Goal: Task Accomplishment & Management: Manage account settings

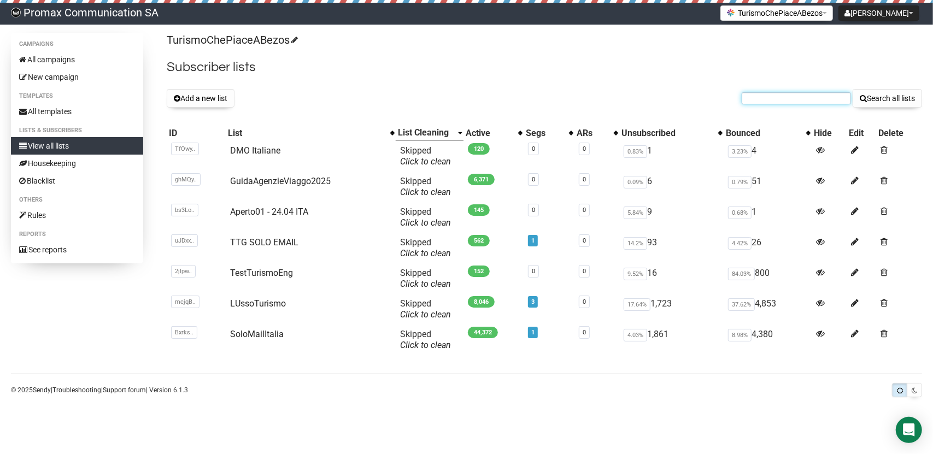
click at [766, 93] on input "text" at bounding box center [795, 98] width 109 height 12
click at [192, 98] on button "Add a new list" at bounding box center [201, 98] width 68 height 19
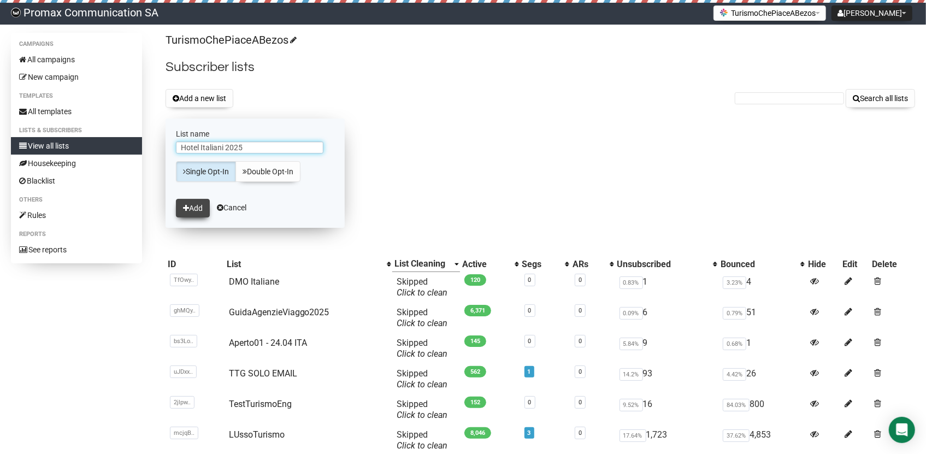
type input "Hotel Italiani 2025"
click at [201, 208] on button "Add" at bounding box center [193, 208] width 34 height 19
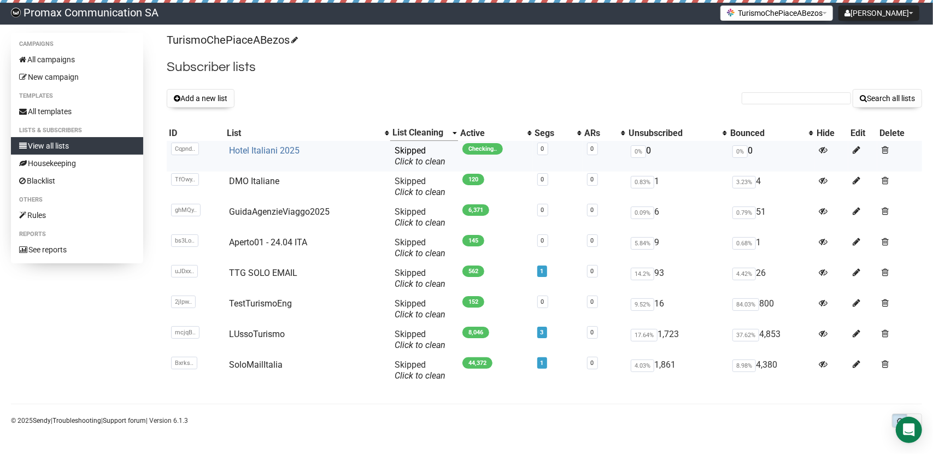
click at [241, 147] on link "Hotel Italiani 2025" at bounding box center [264, 150] width 70 height 10
